Goal: Information Seeking & Learning: Stay updated

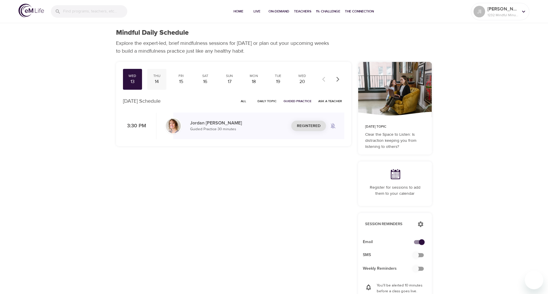
click at [158, 79] on div "14" at bounding box center [157, 81] width 14 height 7
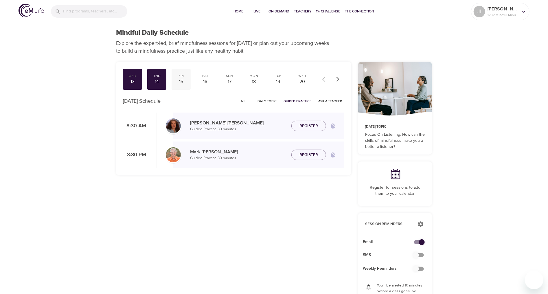
click at [181, 80] on div "15" at bounding box center [181, 81] width 14 height 7
